Goal: Transaction & Acquisition: Purchase product/service

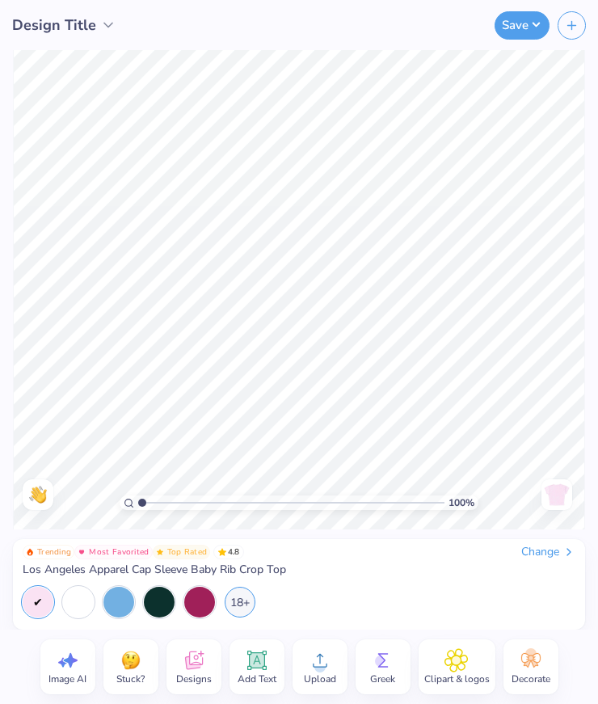
click at [549, 549] on div "Change" at bounding box center [548, 552] width 54 height 15
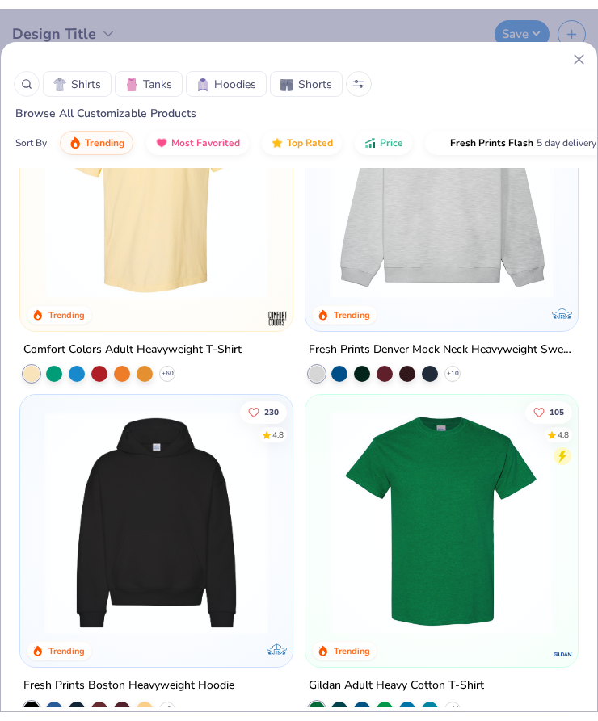
scroll to position [137, 0]
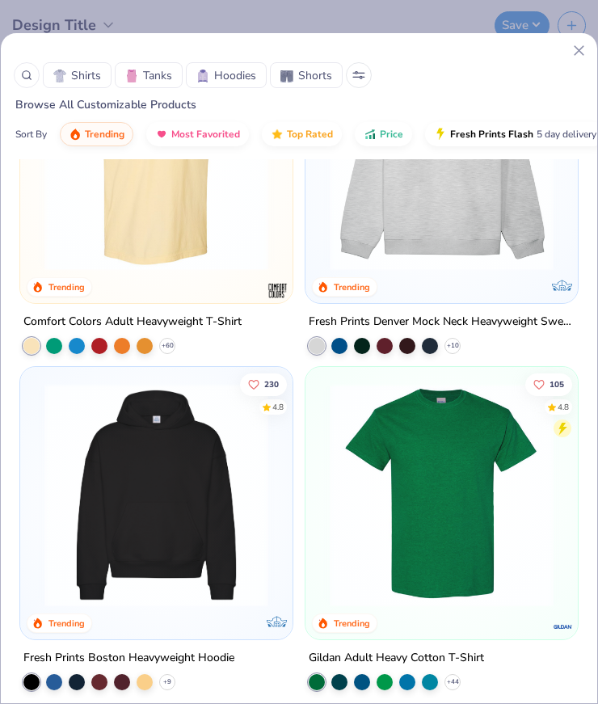
click at [180, 579] on img at bounding box center [156, 495] width 240 height 224
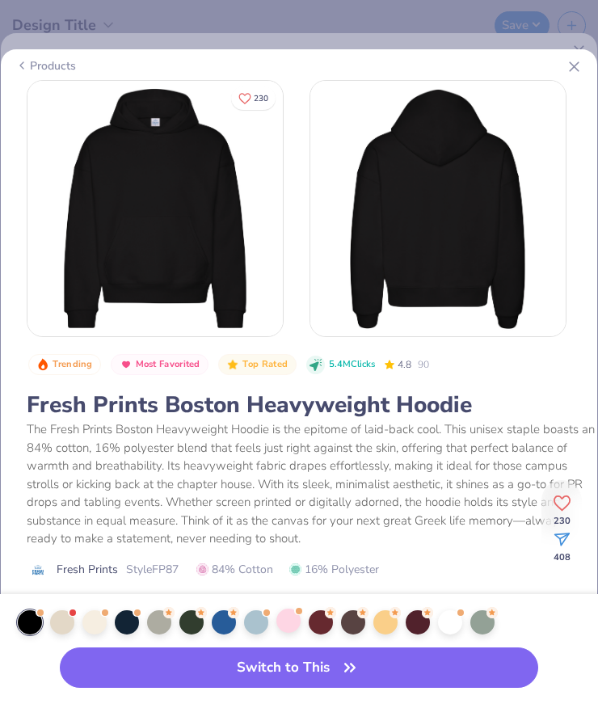
click at [288, 621] on div at bounding box center [288, 620] width 24 height 24
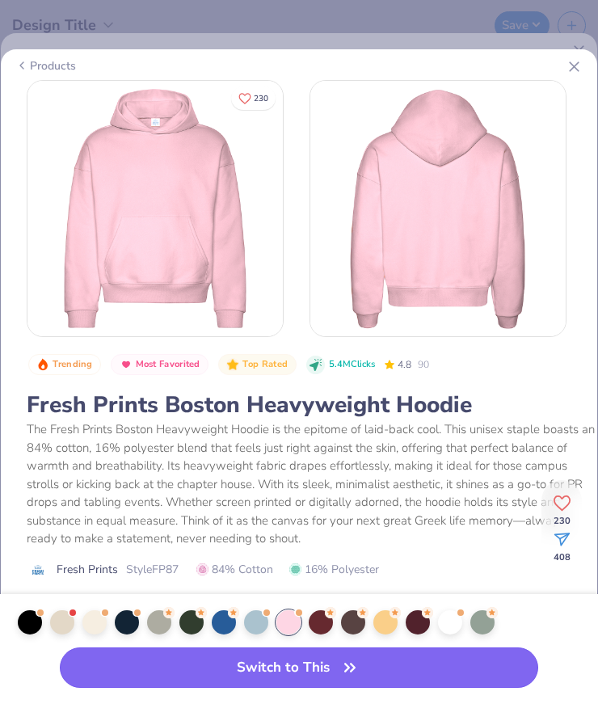
click at [296, 670] on button "Switch to This" at bounding box center [299, 667] width 478 height 40
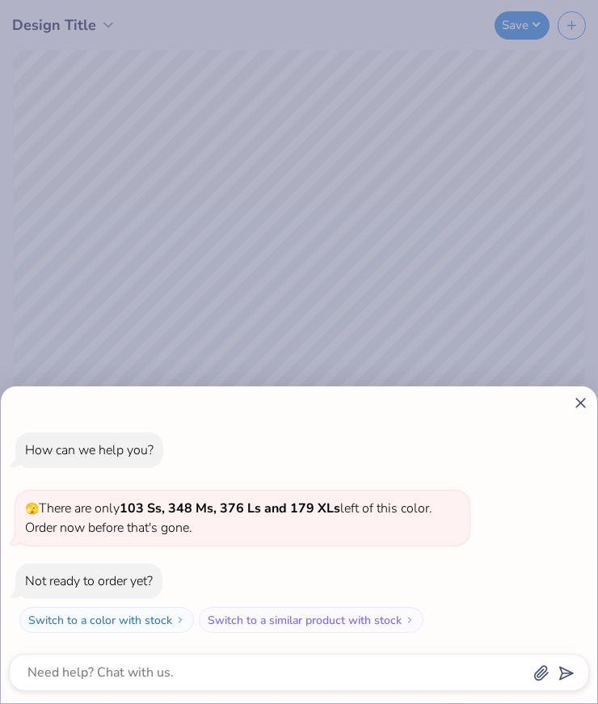
click at [588, 391] on div "How can we help you? 🫣 There are only 103 Ss, 348 Ms, 376 Ls and 179 XLs left o…" at bounding box center [299, 544] width 596 height 317
click at [578, 398] on icon at bounding box center [580, 402] width 17 height 17
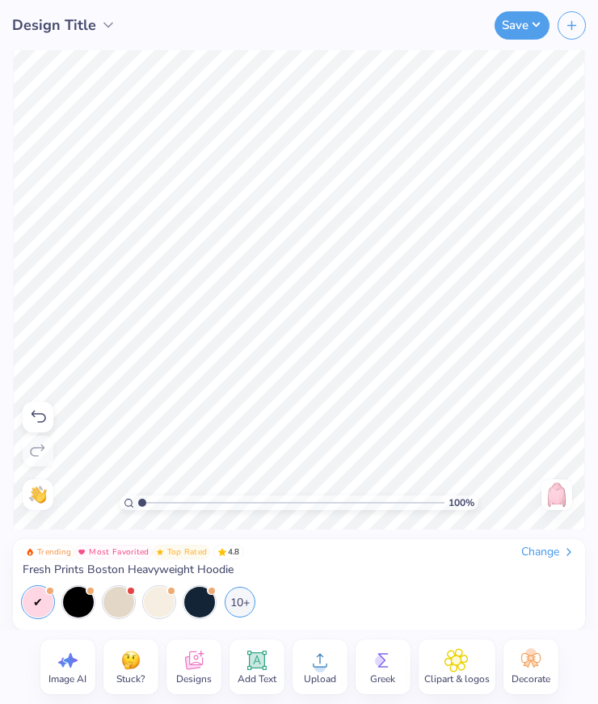
click at [538, 553] on div "Change" at bounding box center [548, 552] width 54 height 15
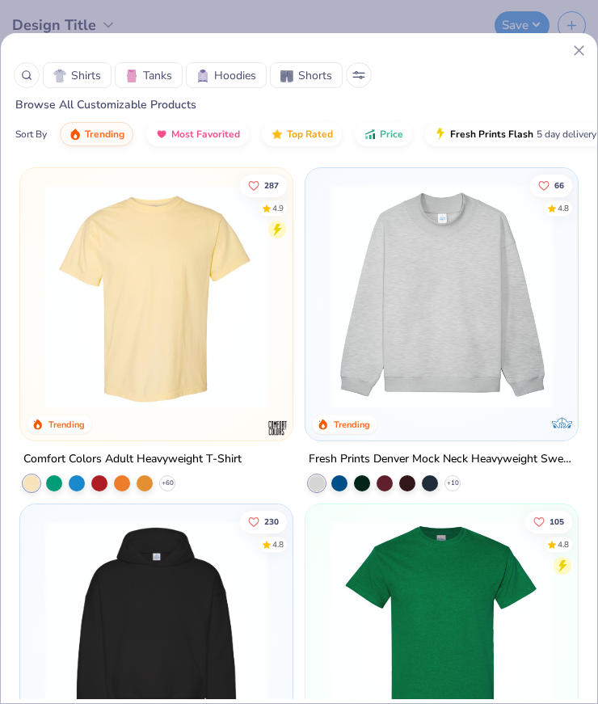
click at [510, 345] on img at bounding box center [442, 296] width 240 height 224
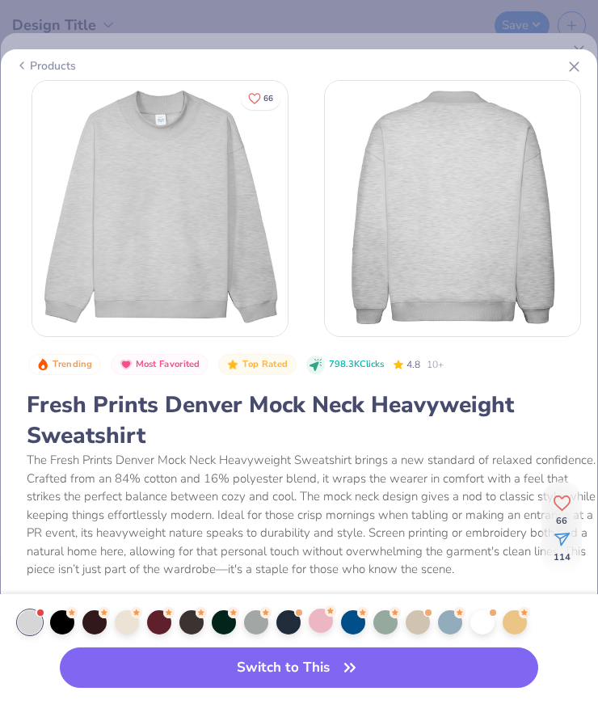
click at [319, 625] on div at bounding box center [321, 620] width 24 height 24
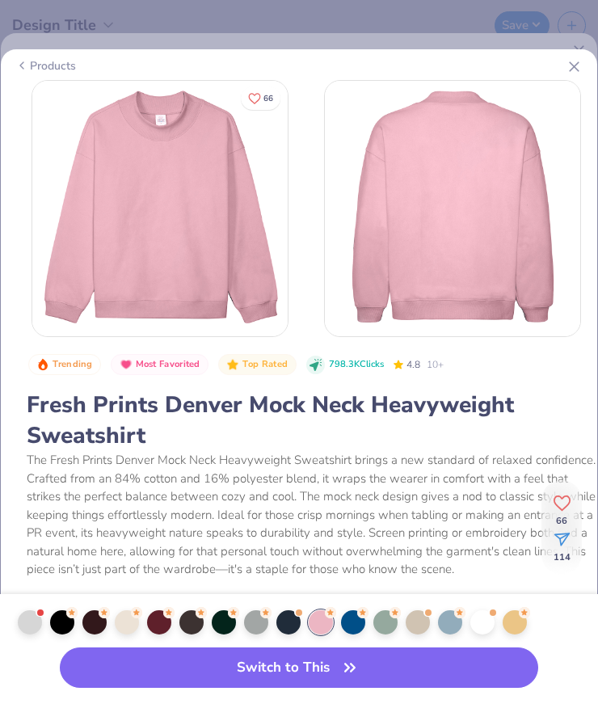
click at [319, 689] on div "Switch to This" at bounding box center [299, 649] width 598 height 110
click at [320, 678] on button "Switch to This" at bounding box center [299, 667] width 478 height 40
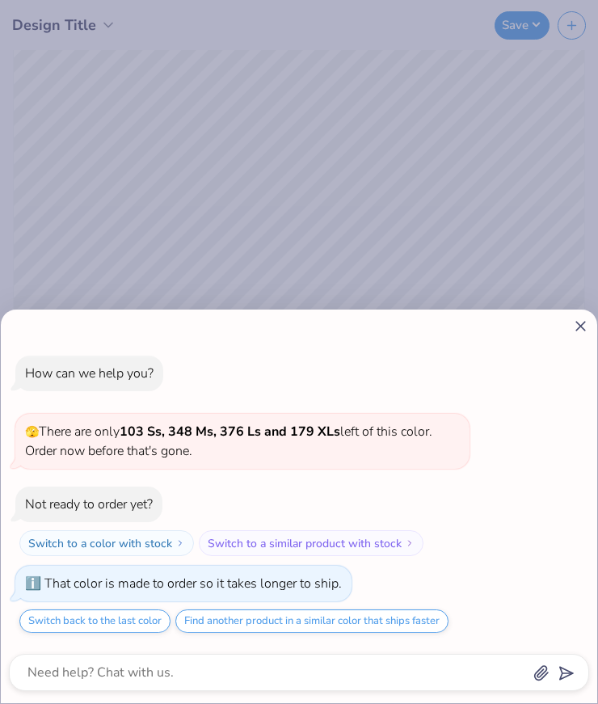
click at [579, 328] on icon at bounding box center [580, 326] width 17 height 17
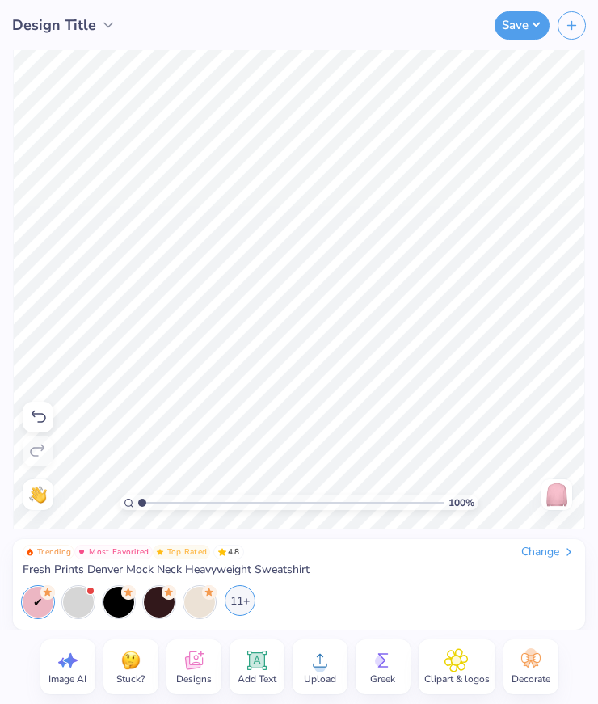
click at [242, 594] on div "11+" at bounding box center [240, 600] width 31 height 31
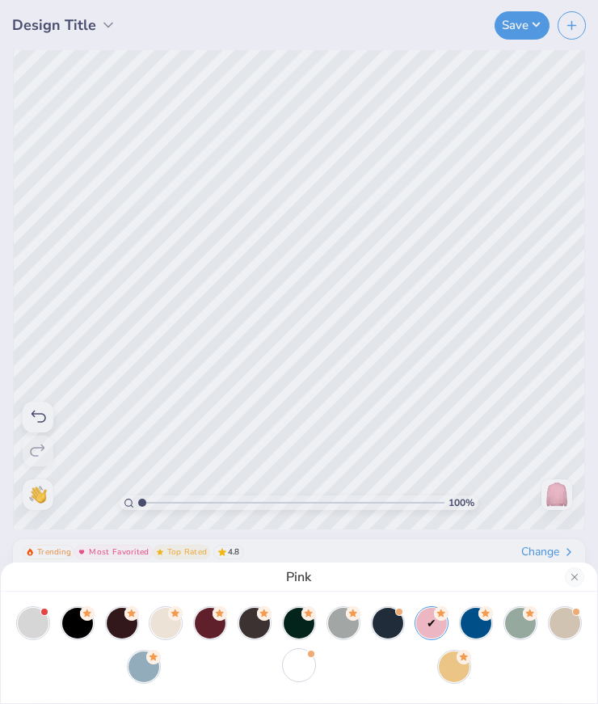
click at [298, 666] on div at bounding box center [299, 665] width 31 height 31
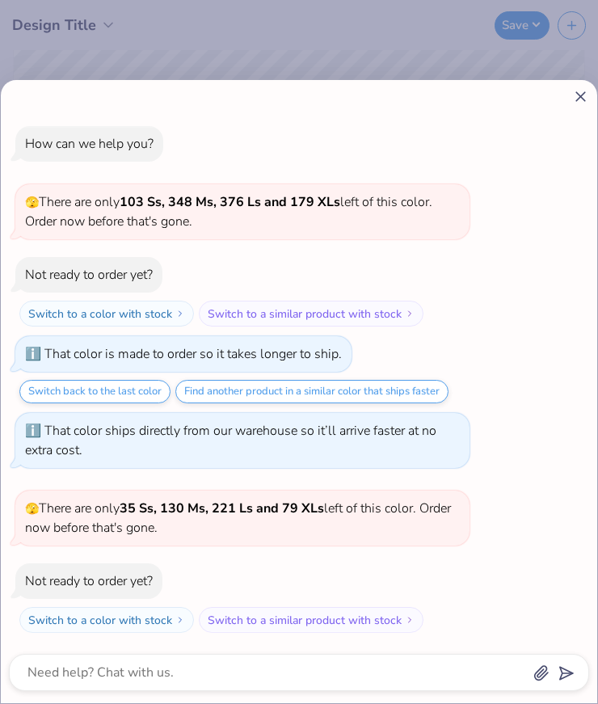
click at [581, 94] on icon at bounding box center [580, 96] width 17 height 17
type textarea "x"
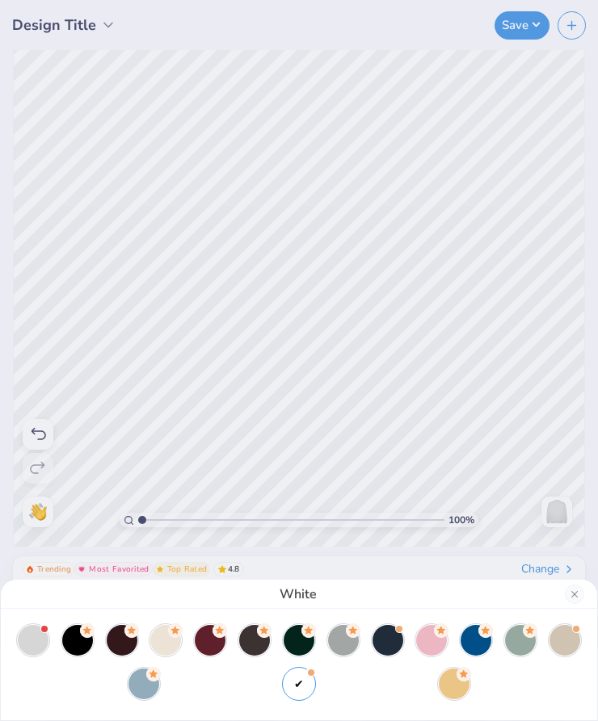
click at [559, 421] on div "White" at bounding box center [299, 360] width 598 height 721
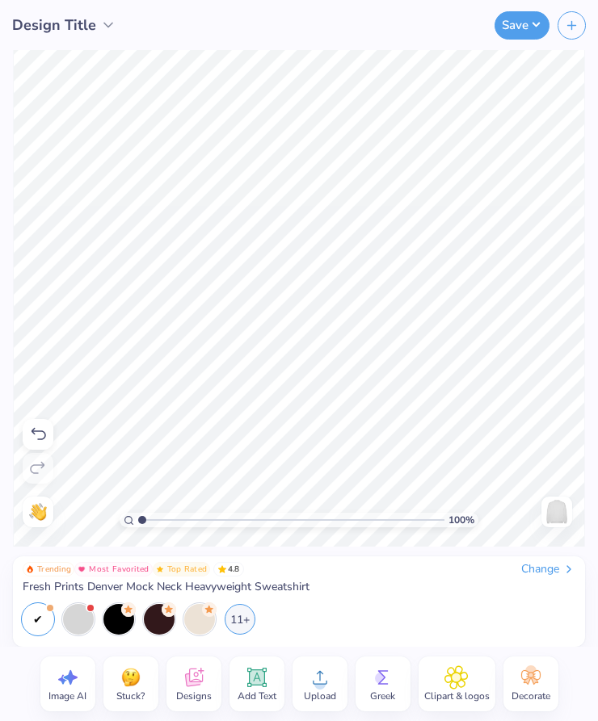
click at [388, 685] on icon at bounding box center [383, 678] width 24 height 24
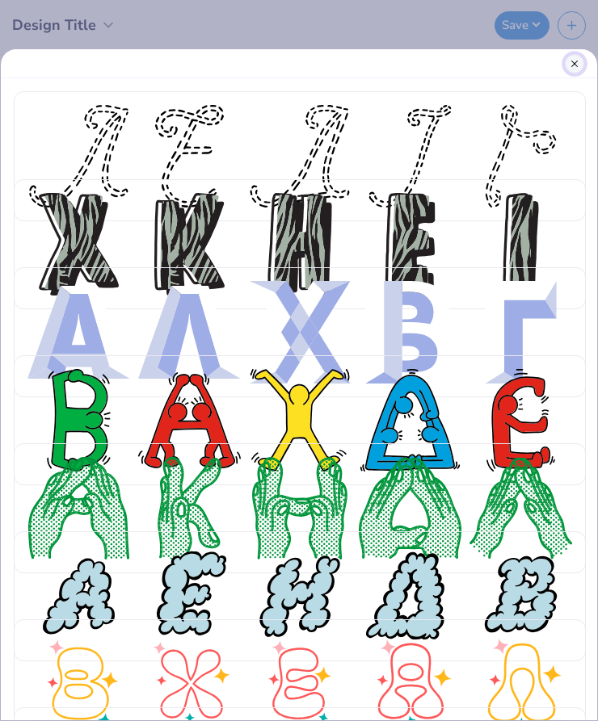
click at [576, 66] on button "Close" at bounding box center [574, 63] width 19 height 19
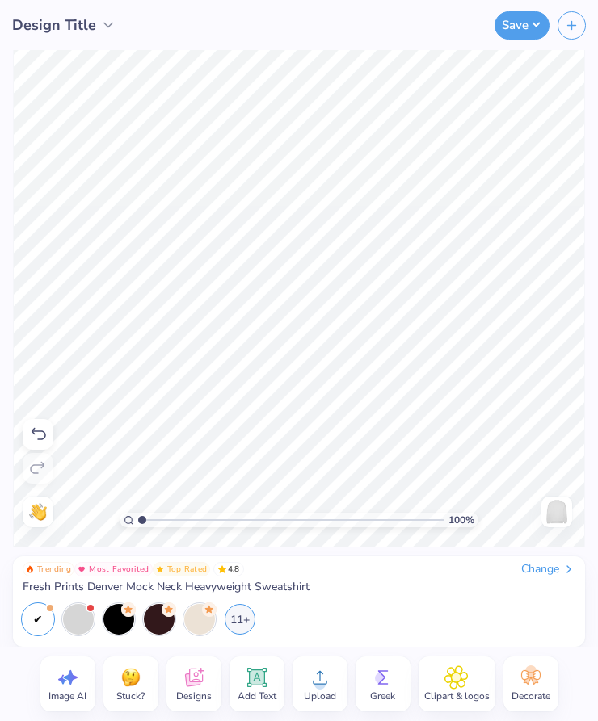
click at [261, 671] on icon at bounding box center [256, 678] width 15 height 15
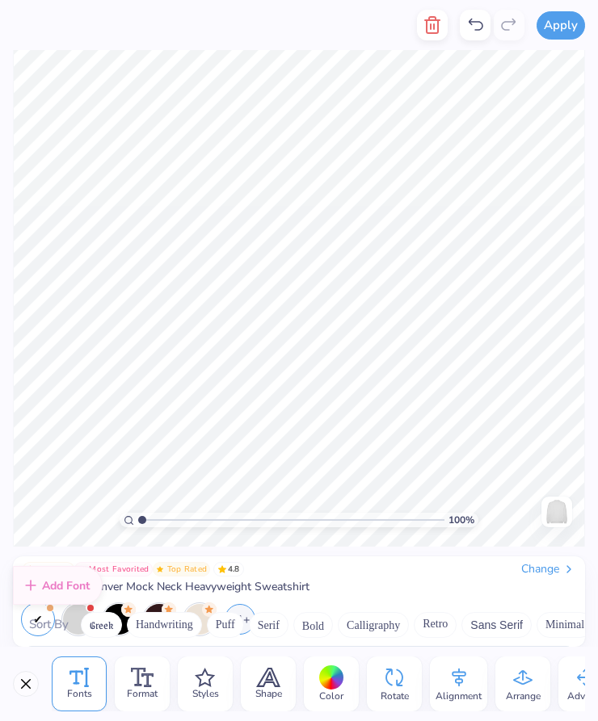
scroll to position [7041, 0]
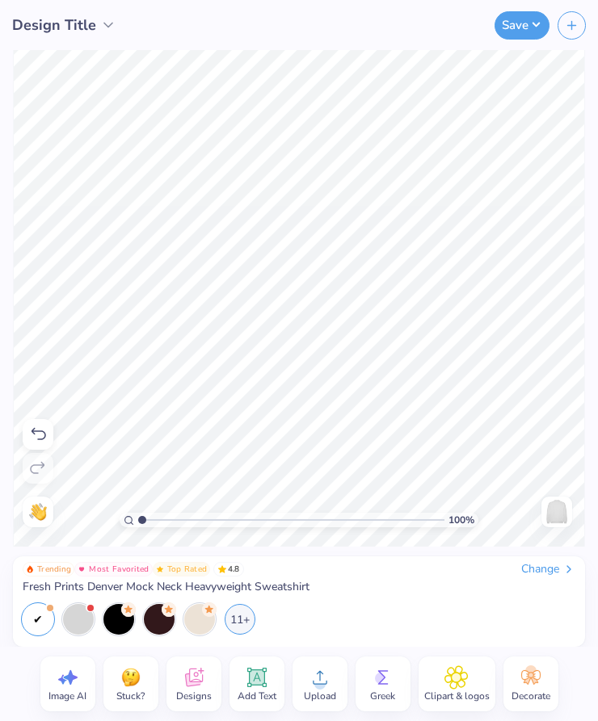
click at [199, 669] on icon at bounding box center [194, 678] width 24 height 24
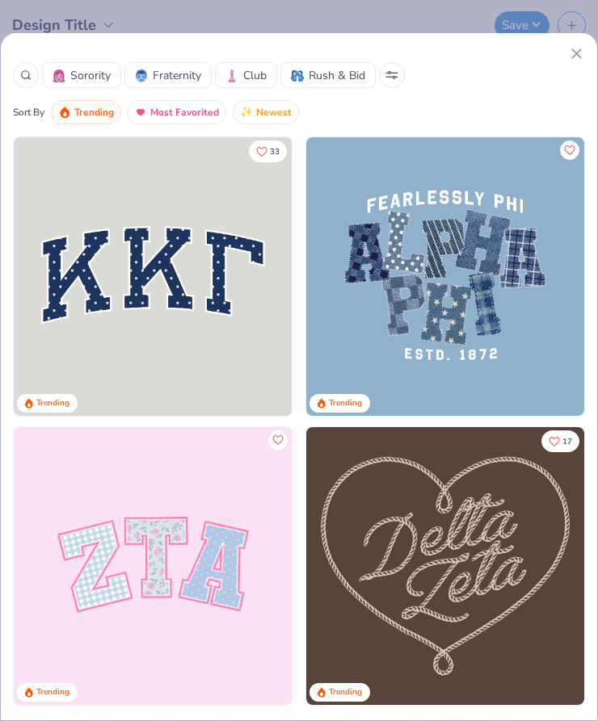
click at [574, 51] on line at bounding box center [576, 53] width 9 height 9
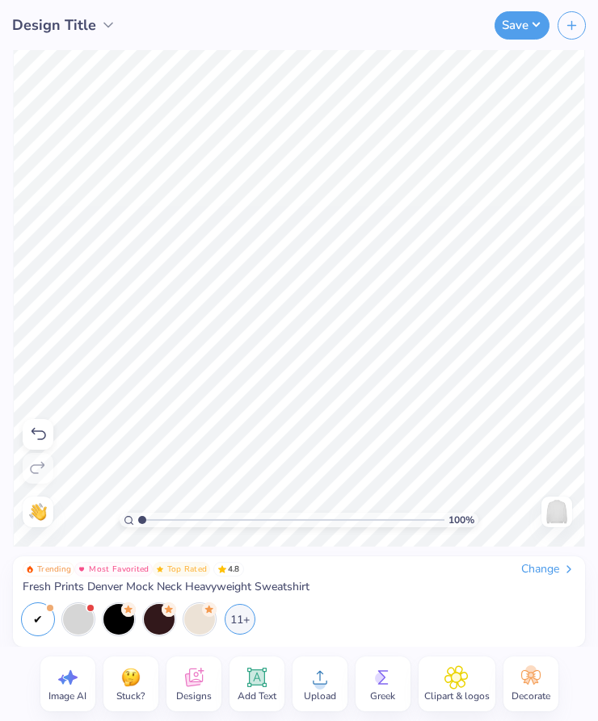
click at [393, 677] on icon at bounding box center [383, 678] width 24 height 24
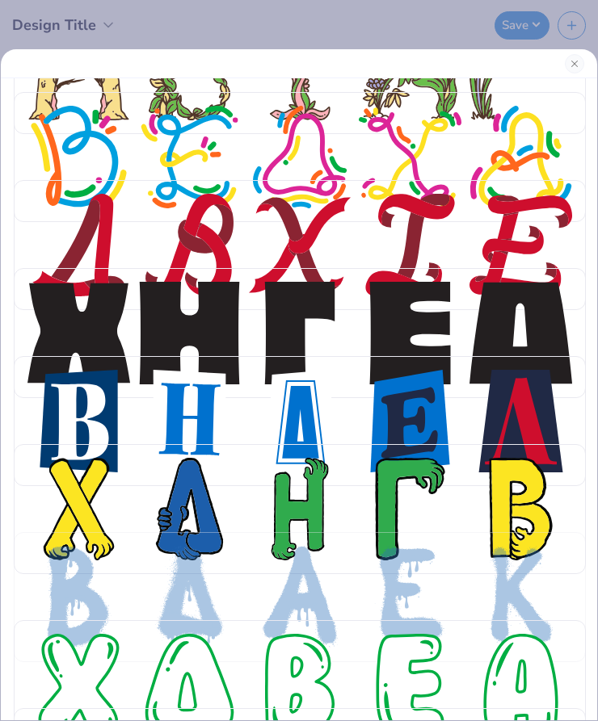
scroll to position [2378, 0]
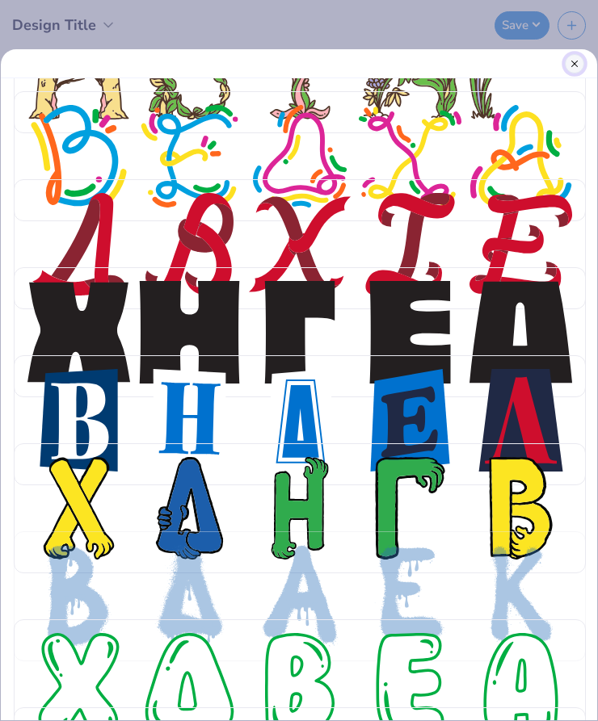
click at [571, 57] on button "Close" at bounding box center [574, 63] width 19 height 19
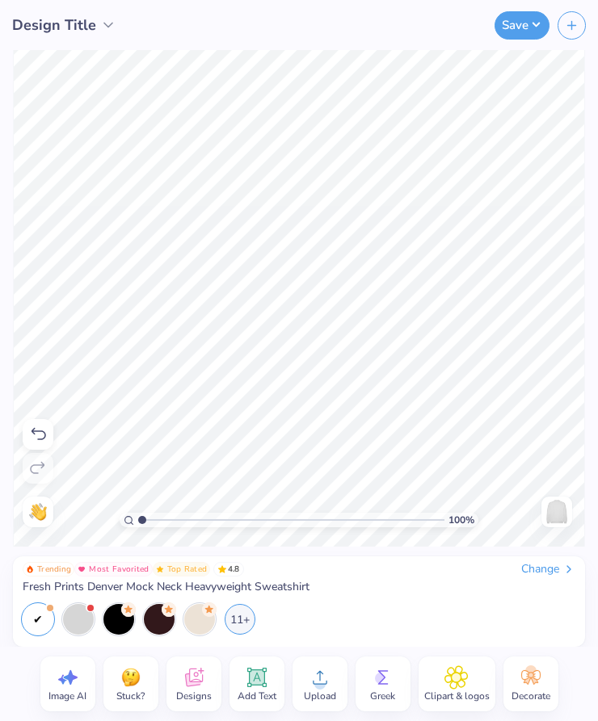
click at [75, 689] on div "Image AI" at bounding box center [67, 684] width 55 height 55
select select "4"
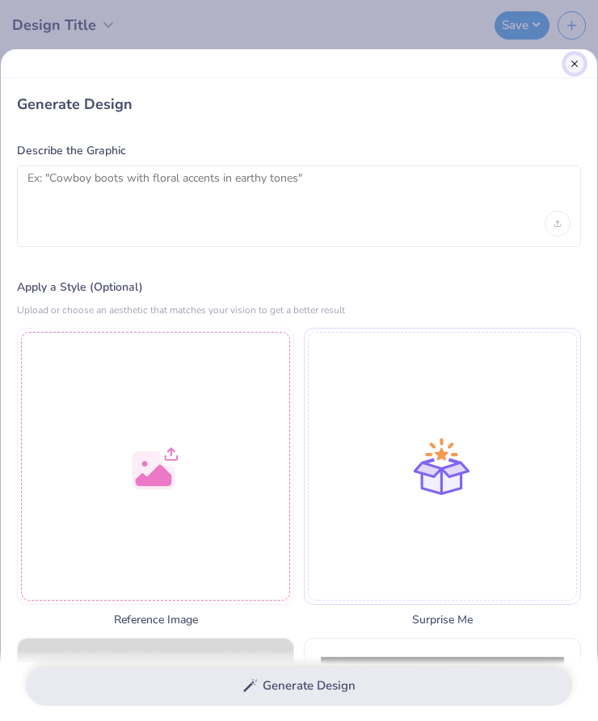
click at [572, 61] on button "Close" at bounding box center [574, 63] width 19 height 19
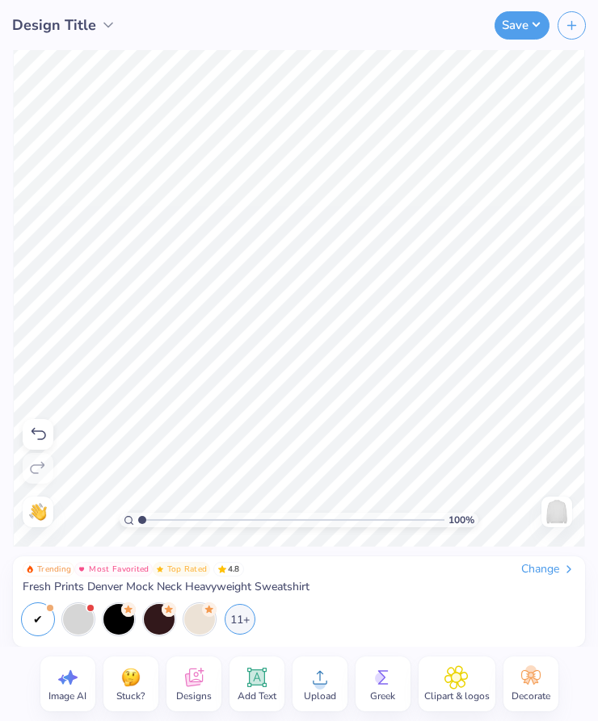
click at [191, 682] on icon at bounding box center [193, 678] width 18 height 19
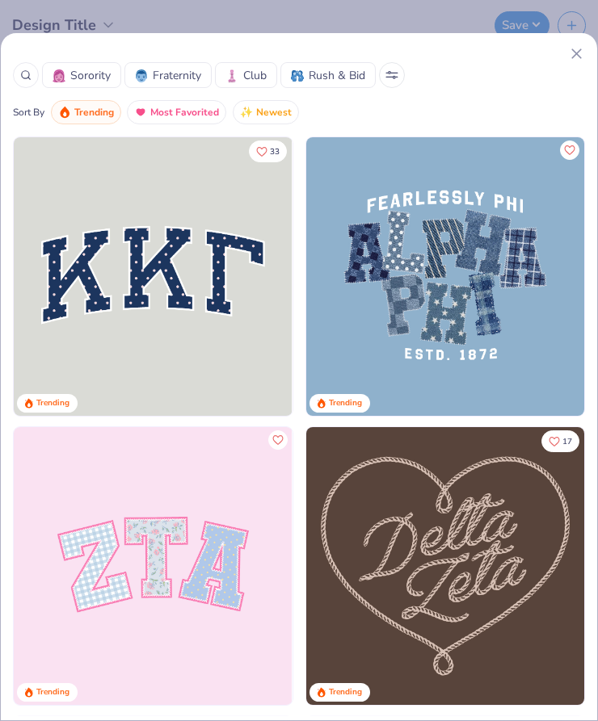
click at [577, 47] on icon at bounding box center [576, 53] width 17 height 17
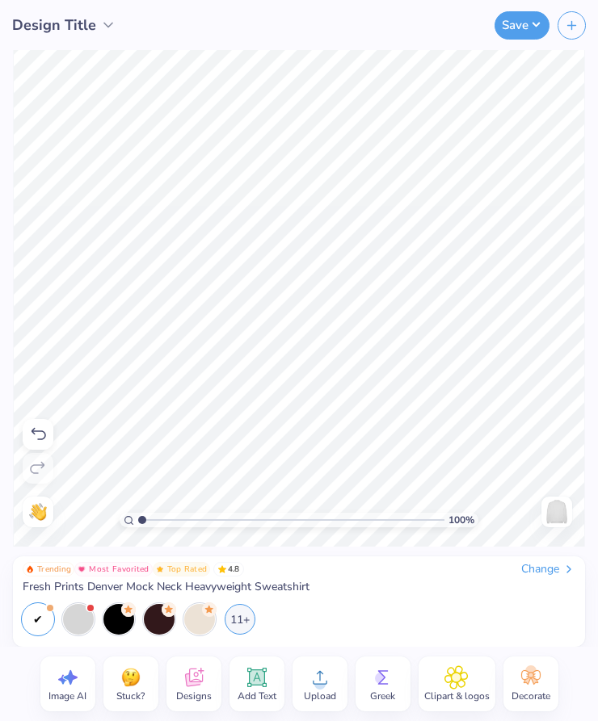
click at [208, 690] on span "Designs" at bounding box center [194, 696] width 36 height 13
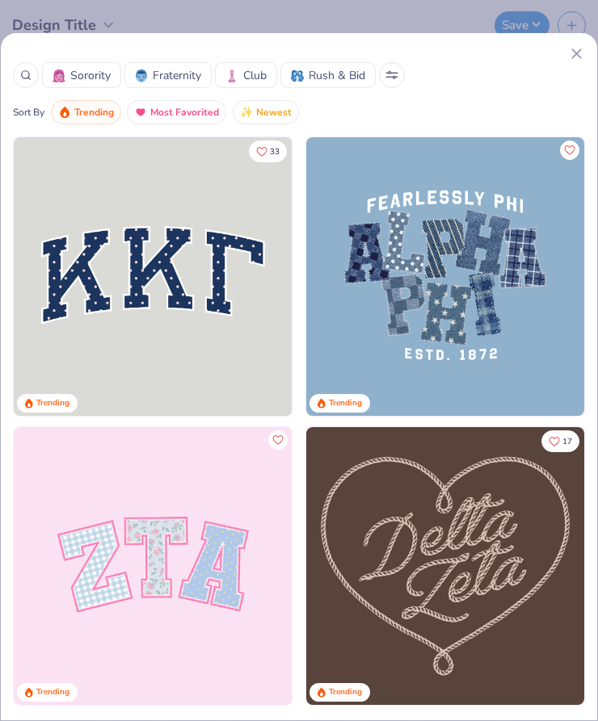
click at [581, 57] on line at bounding box center [576, 53] width 9 height 9
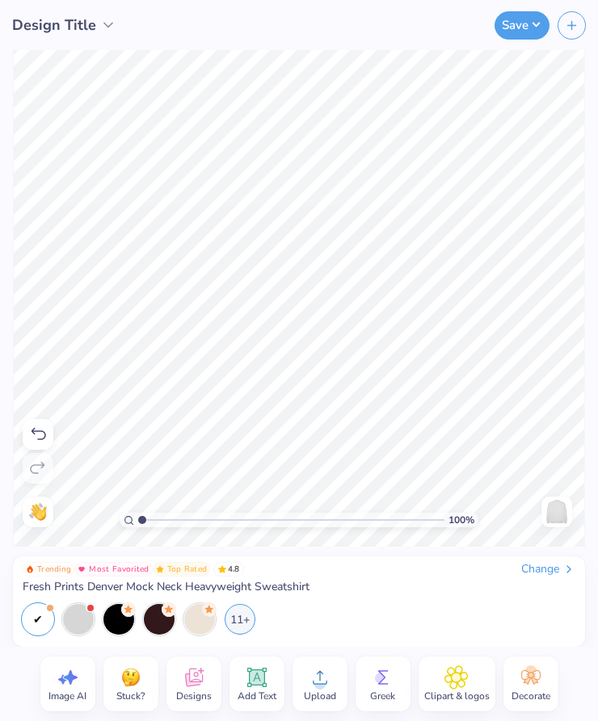
click at [339, 682] on div "Upload" at bounding box center [319, 684] width 55 height 55
click at [527, 664] on div "Decorate" at bounding box center [530, 684] width 55 height 55
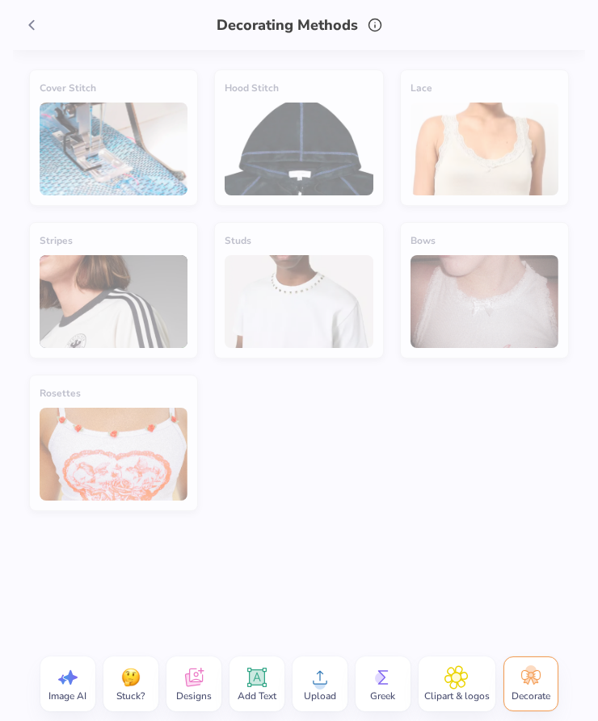
click at [33, 21] on polyline at bounding box center [31, 25] width 4 height 9
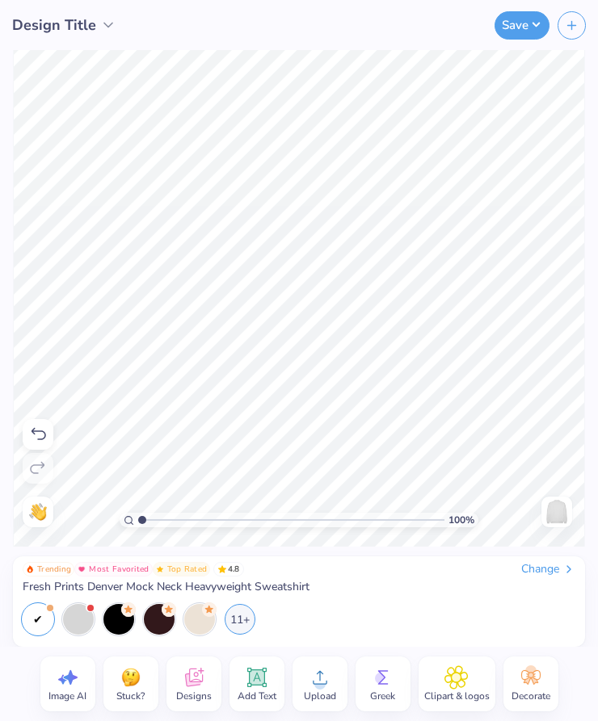
click at [397, 683] on div "Greek" at bounding box center [382, 684] width 55 height 55
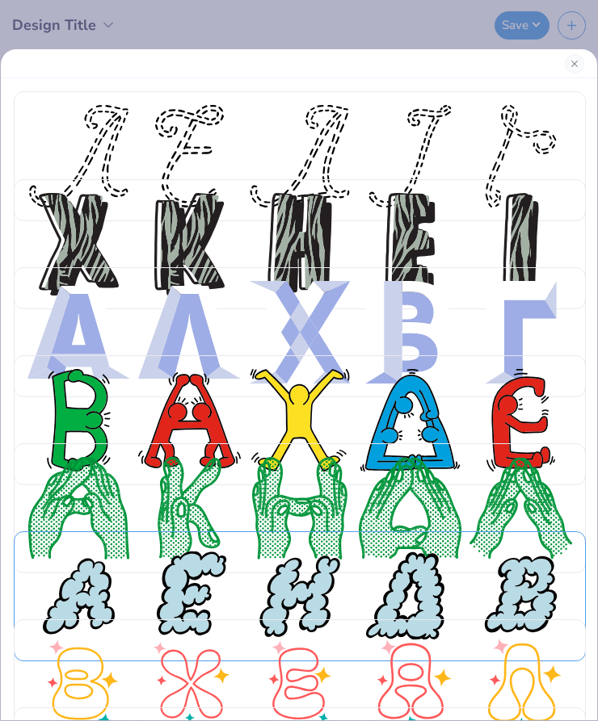
click at [410, 582] on div at bounding box center [410, 596] width 103 height 103
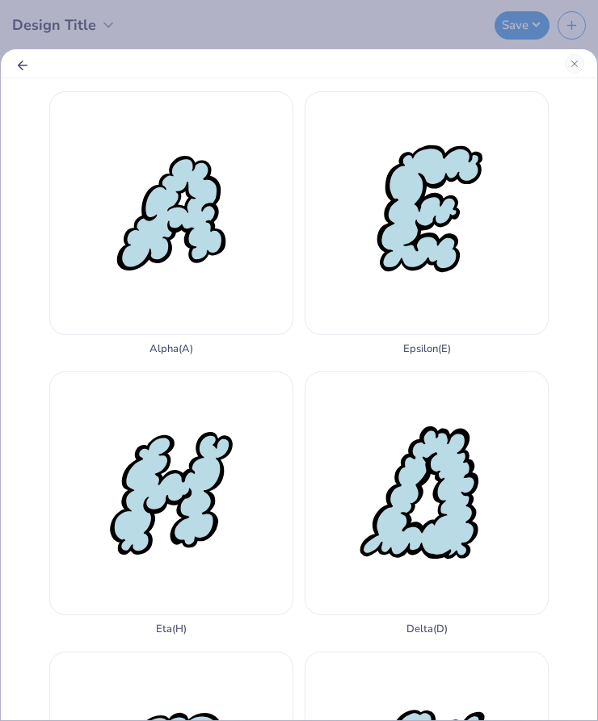
click at [22, 57] on button "Back" at bounding box center [23, 64] width 18 height 18
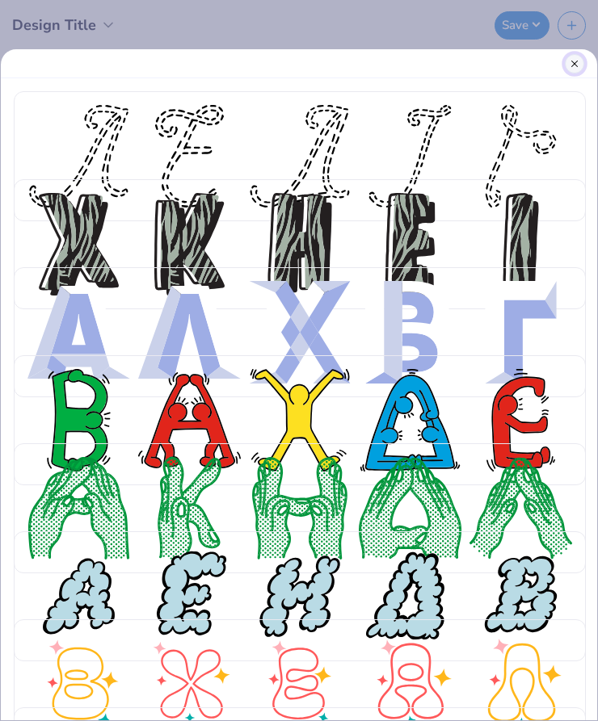
click at [575, 66] on button "Close" at bounding box center [574, 63] width 19 height 19
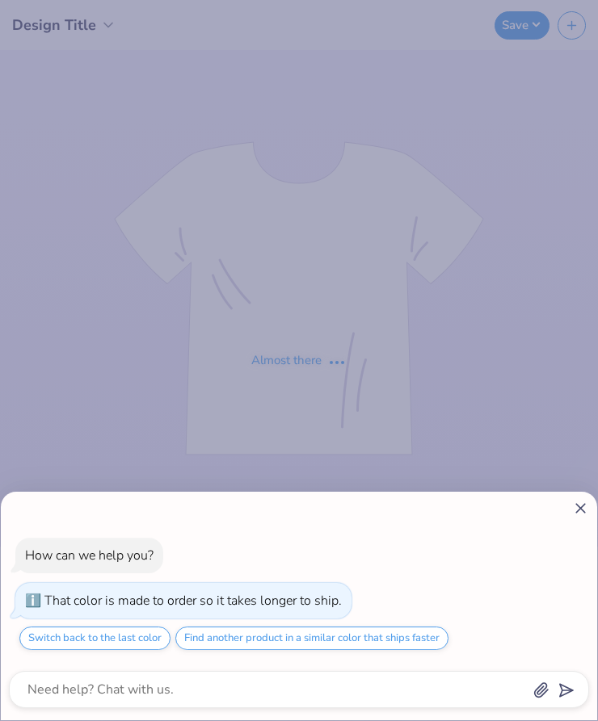
click at [577, 504] on line at bounding box center [580, 508] width 9 height 9
type textarea "x"
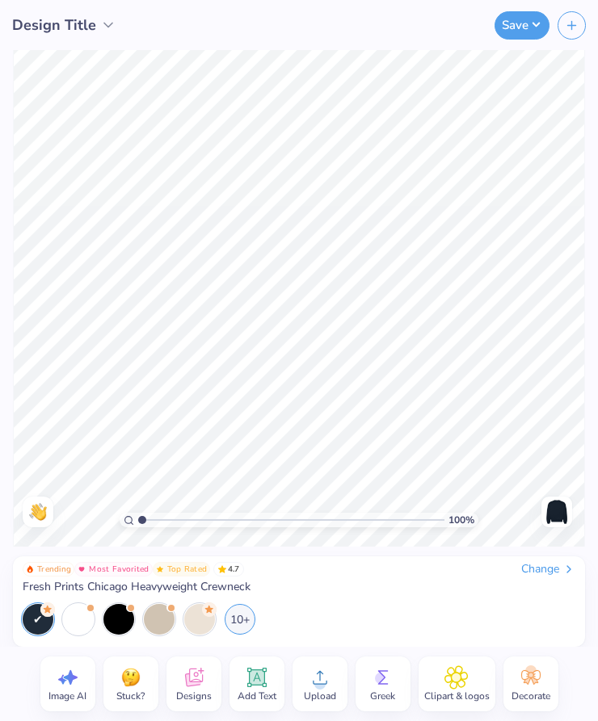
click at [534, 561] on div "Trending Most Favorited Top Rated 4.7 Change Fresh Prints Chicago Heavyweight C…" at bounding box center [299, 602] width 572 height 90
click at [533, 569] on div "Change" at bounding box center [548, 569] width 54 height 15
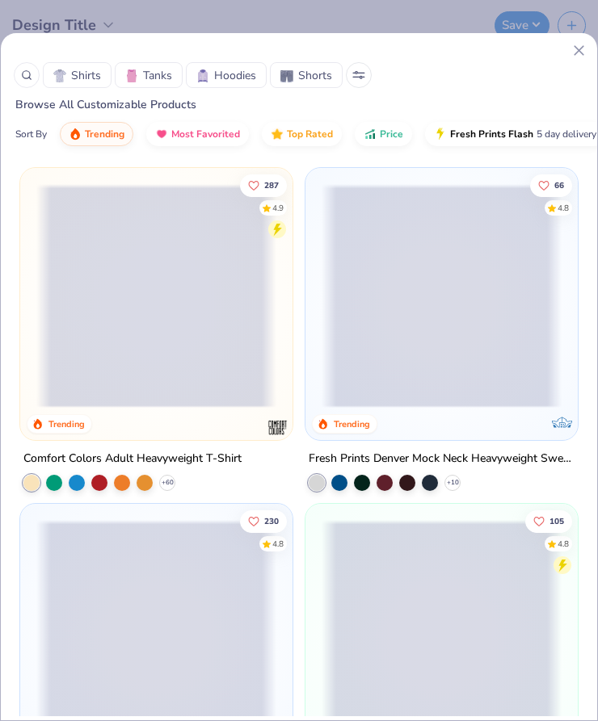
click at [31, 75] on icon at bounding box center [26, 74] width 11 height 11
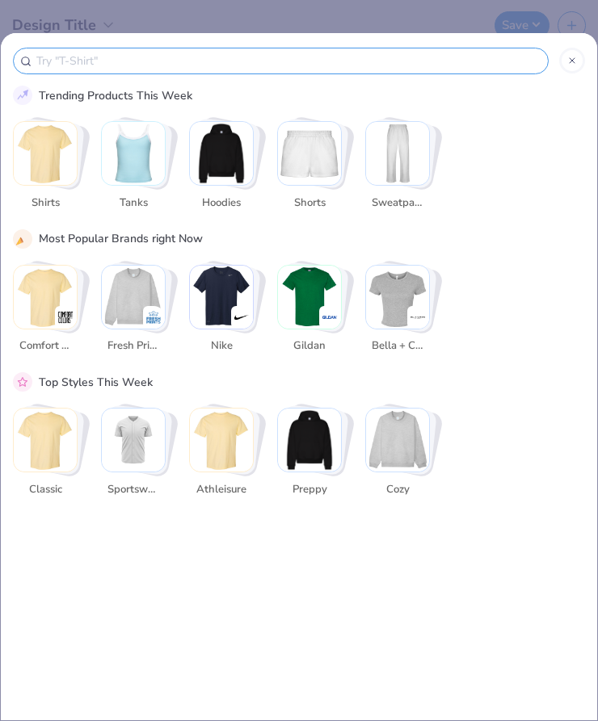
click at [107, 58] on input "text" at bounding box center [288, 61] width 507 height 19
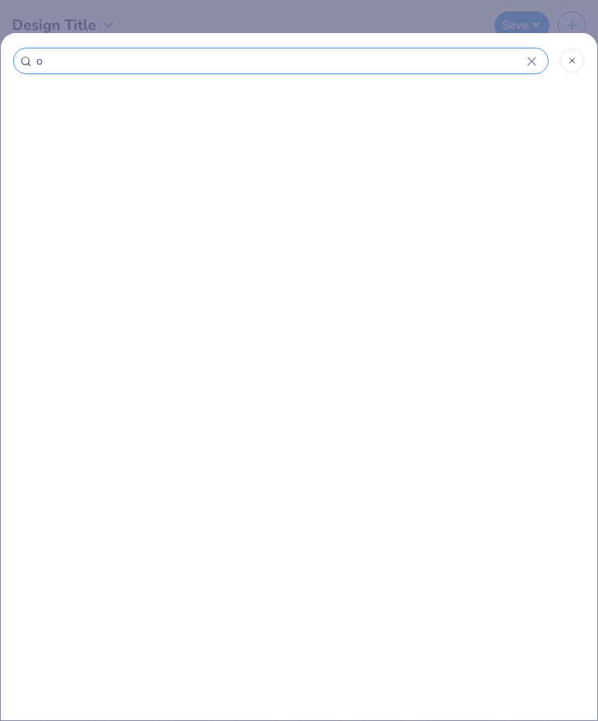
type input "of"
type input "off"
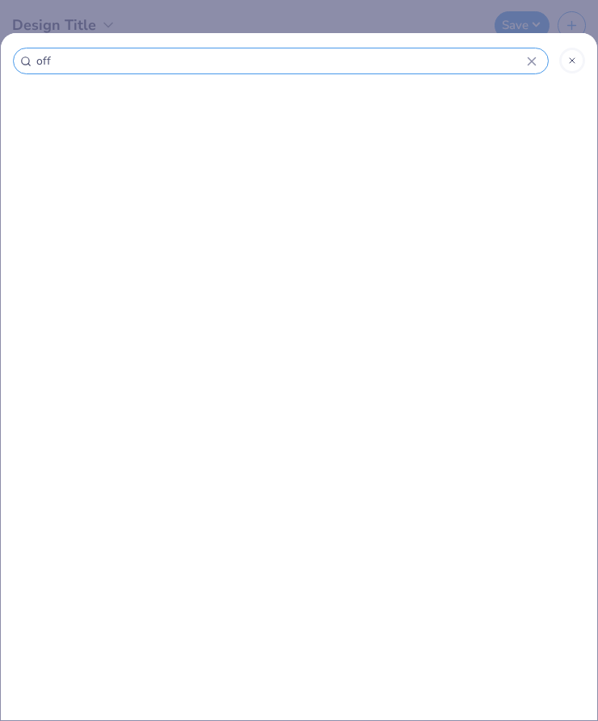
type input "off"
type input "off s"
type input "off sh"
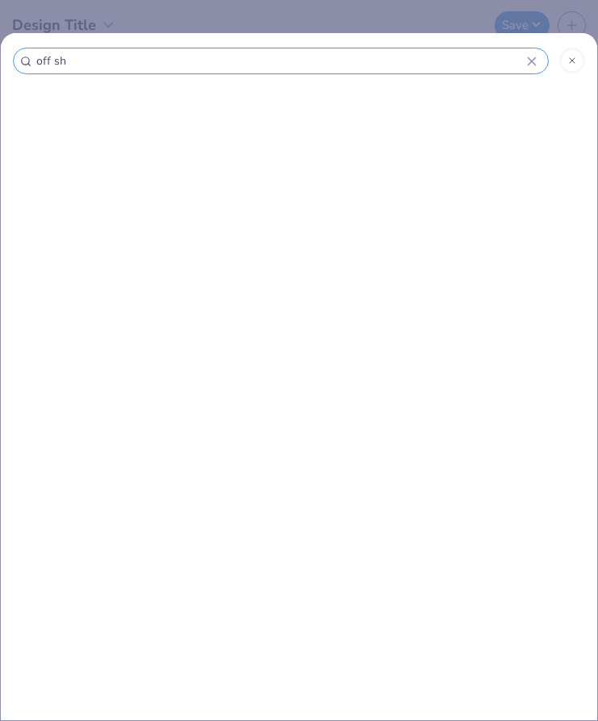
type input "off sho"
type input "off shou"
type input "off shoul"
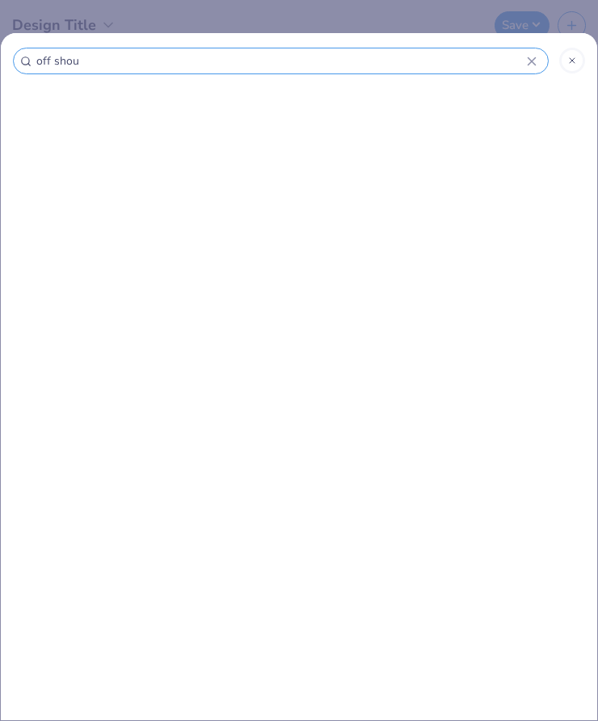
type input "off shoul"
type input "off shoule"
type input "off shouler"
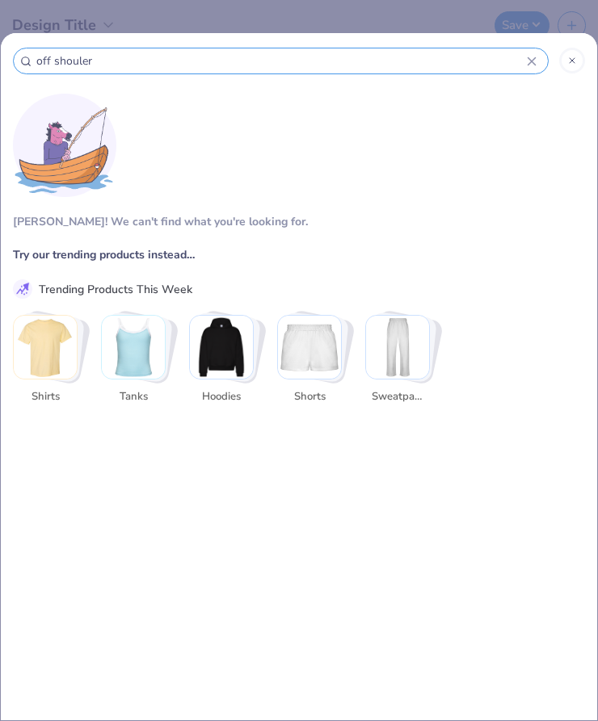
click at [533, 61] on icon at bounding box center [532, 62] width 10 height 10
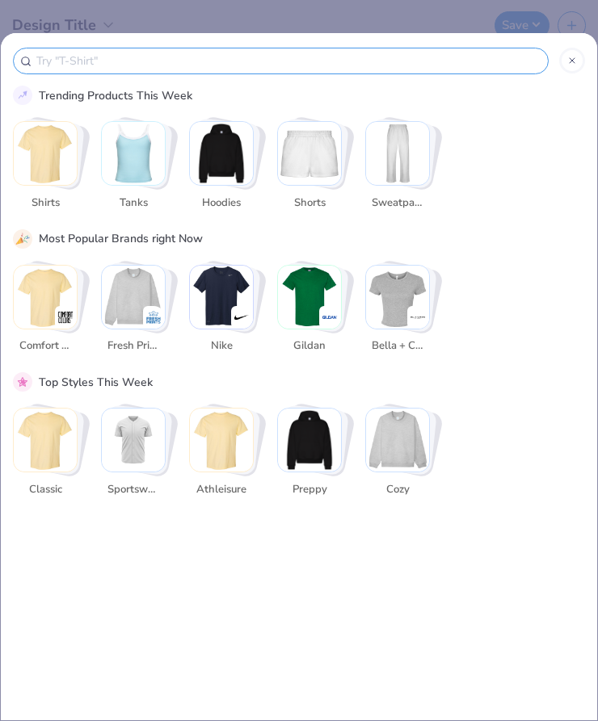
click at [572, 61] on line at bounding box center [572, 60] width 5 height 5
